Goal: Check status: Check status

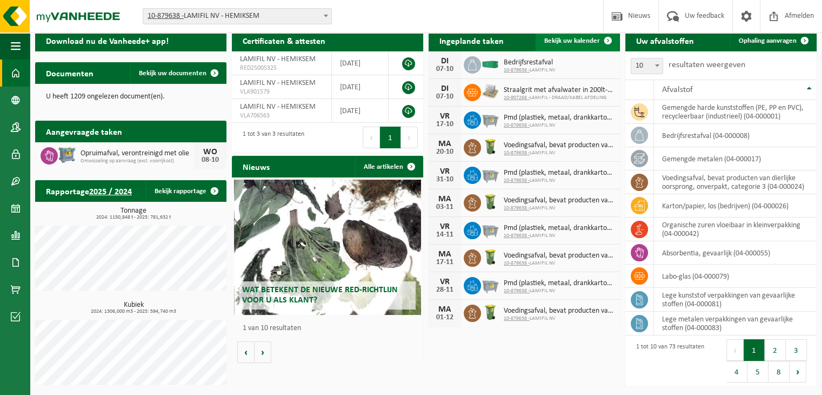
click at [583, 38] on span "Bekijk uw kalender" at bounding box center [572, 40] width 56 height 7
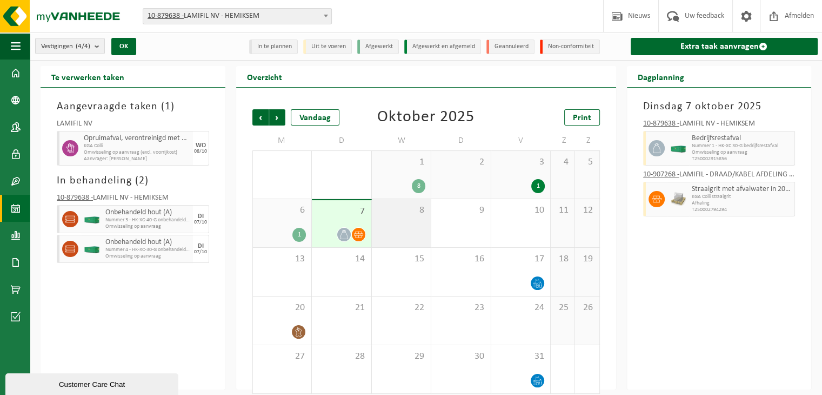
click at [378, 216] on div "8" at bounding box center [401, 223] width 59 height 48
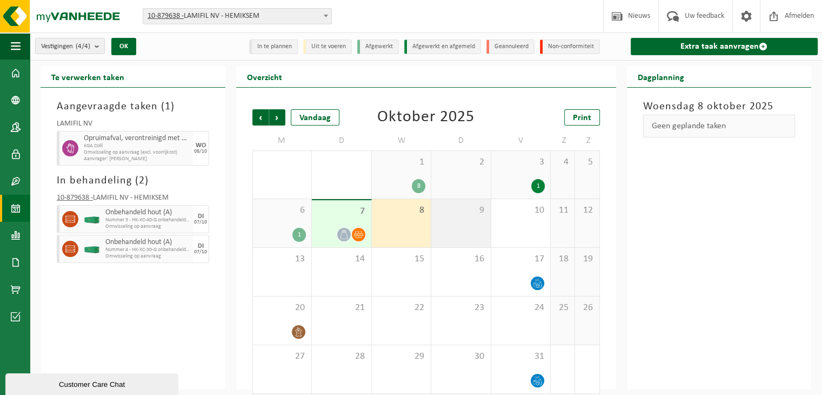
click at [444, 211] on span "9" at bounding box center [461, 210] width 49 height 12
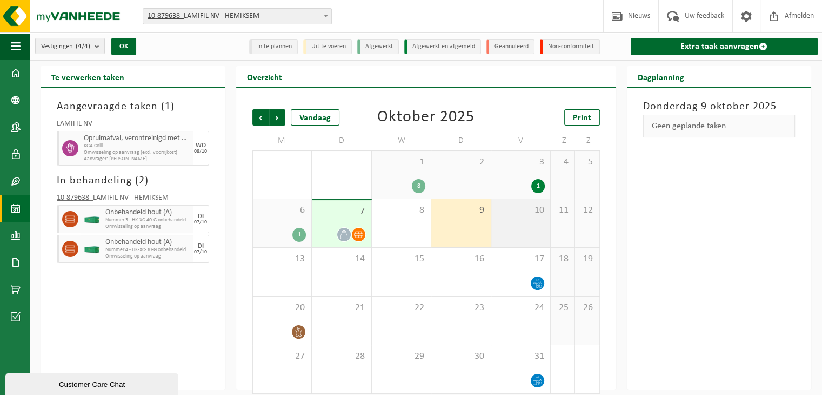
click at [506, 215] on span "10" at bounding box center [521, 210] width 49 height 12
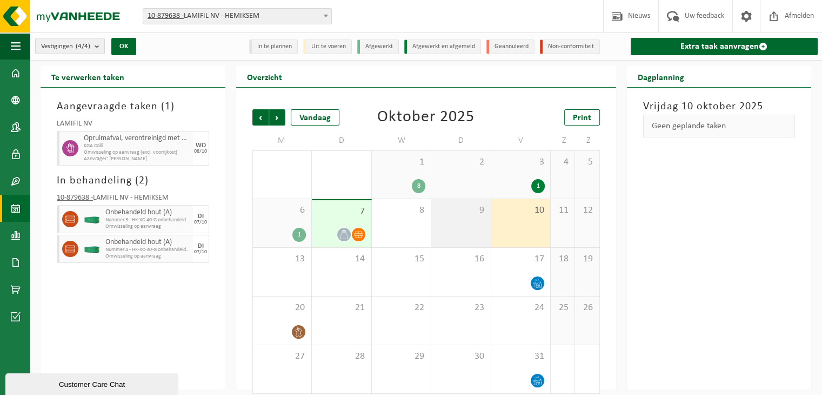
click at [471, 216] on div "9" at bounding box center [460, 223] width 59 height 48
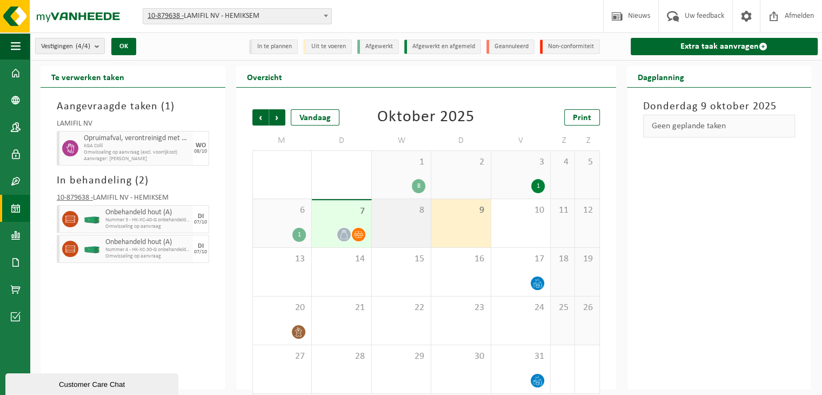
click at [404, 216] on div "8" at bounding box center [401, 223] width 59 height 48
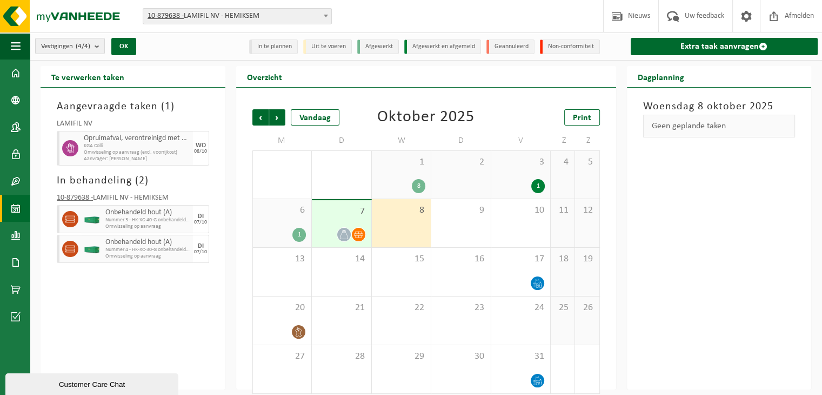
click at [353, 214] on span "7" at bounding box center [341, 211] width 49 height 12
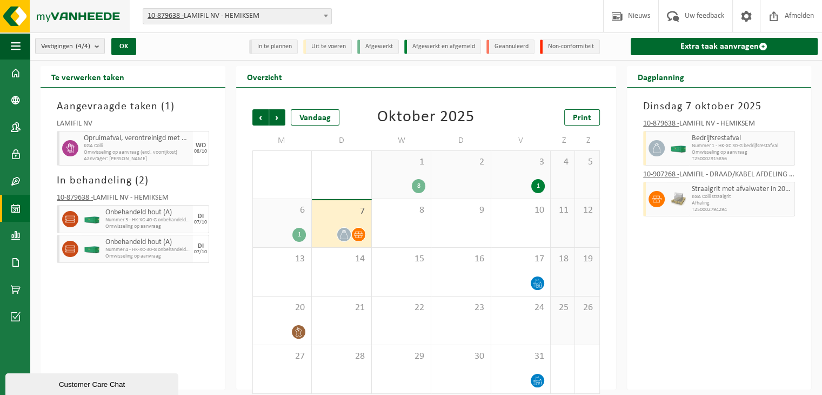
click at [45, 15] on img at bounding box center [65, 16] width 130 height 32
